Goal: Connect with others: Connect with others

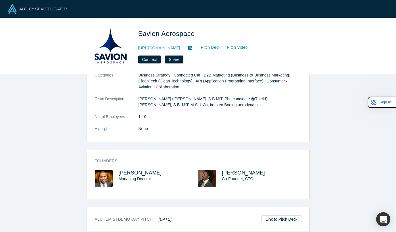
scroll to position [54, 0]
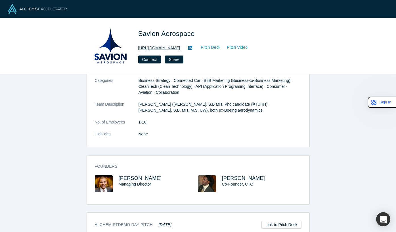
click at [176, 51] on link "[URL][DOMAIN_NAME]" at bounding box center [159, 48] width 42 height 6
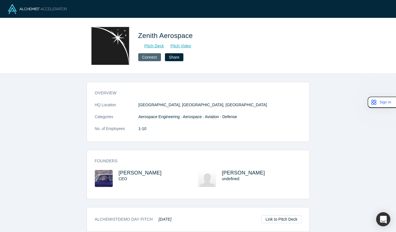
click at [151, 58] on button "Connect" at bounding box center [149, 57] width 23 height 8
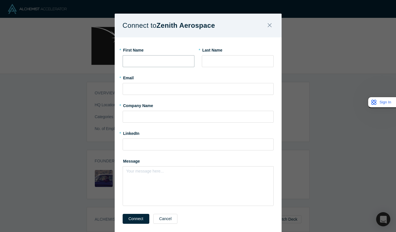
click at [163, 61] on input "text" at bounding box center [159, 61] width 72 height 12
type input "Rahul"
type input "[PERSON_NAME]"
type input "rahul@agnacapital.com"
click at [146, 121] on input "text" at bounding box center [198, 117] width 151 height 12
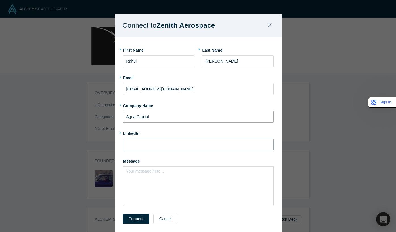
type input "Agna Capital"
click at [147, 146] on input at bounding box center [198, 145] width 151 height 12
